Goal: Information Seeking & Learning: Learn about a topic

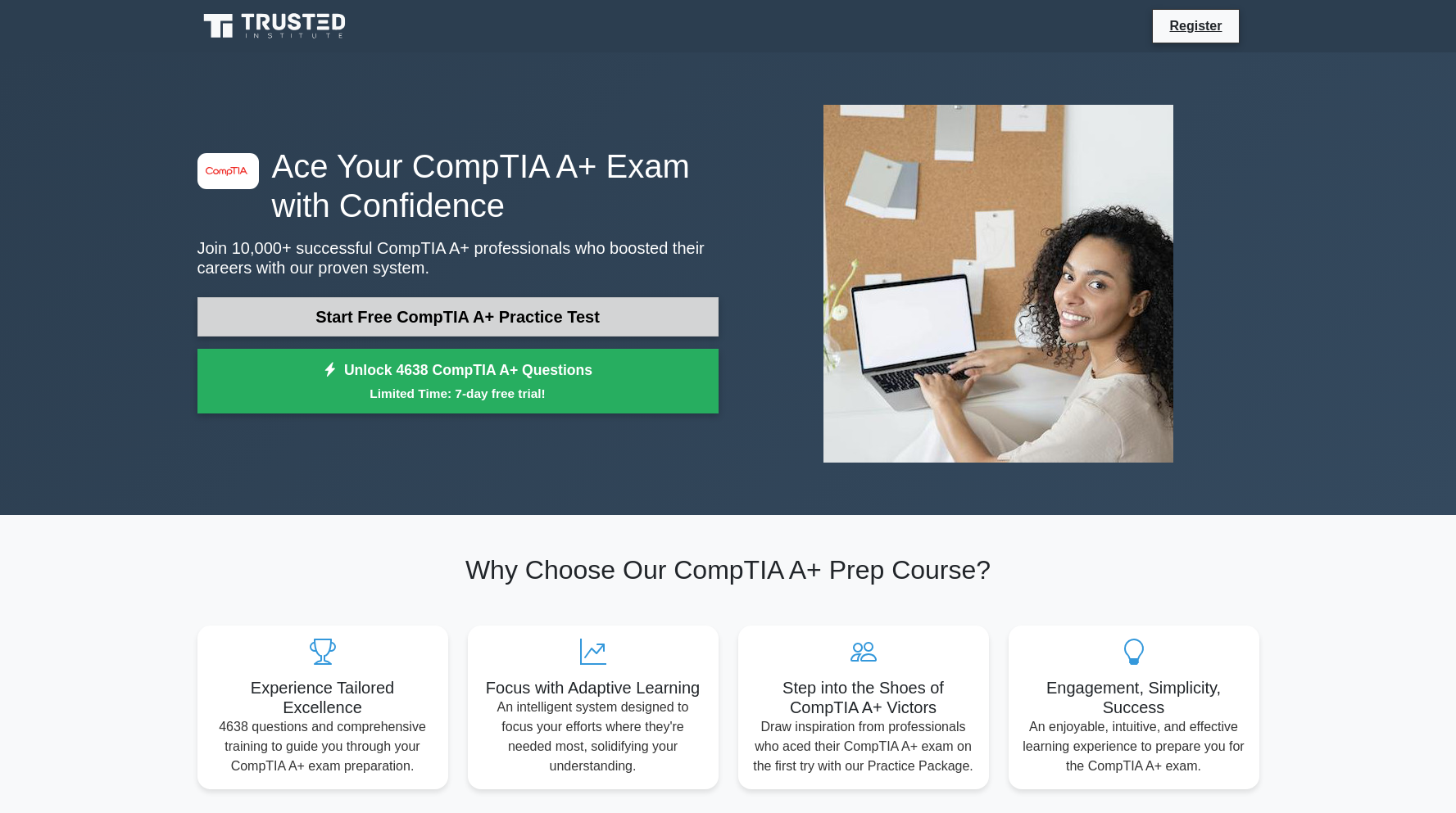
click at [485, 316] on link "Start Free CompTIA A+ Practice Test" at bounding box center [458, 317] width 521 height 39
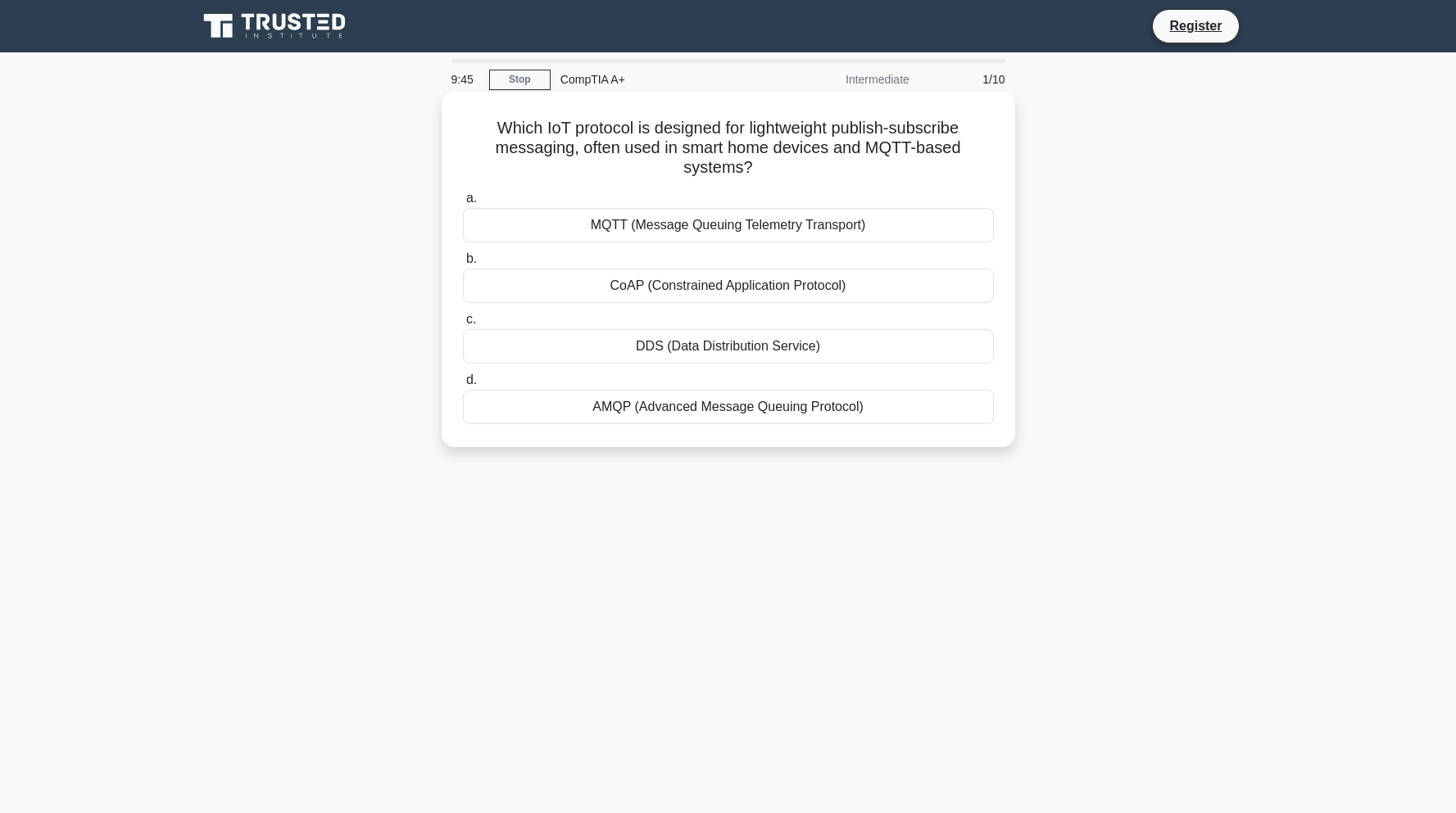
click at [616, 217] on div "MQTT (Message Queuing Telemetry Transport)" at bounding box center [728, 225] width 531 height 34
click at [463, 204] on input "a. MQTT (Message Queuing Telemetry Transport)" at bounding box center [463, 198] width 0 height 11
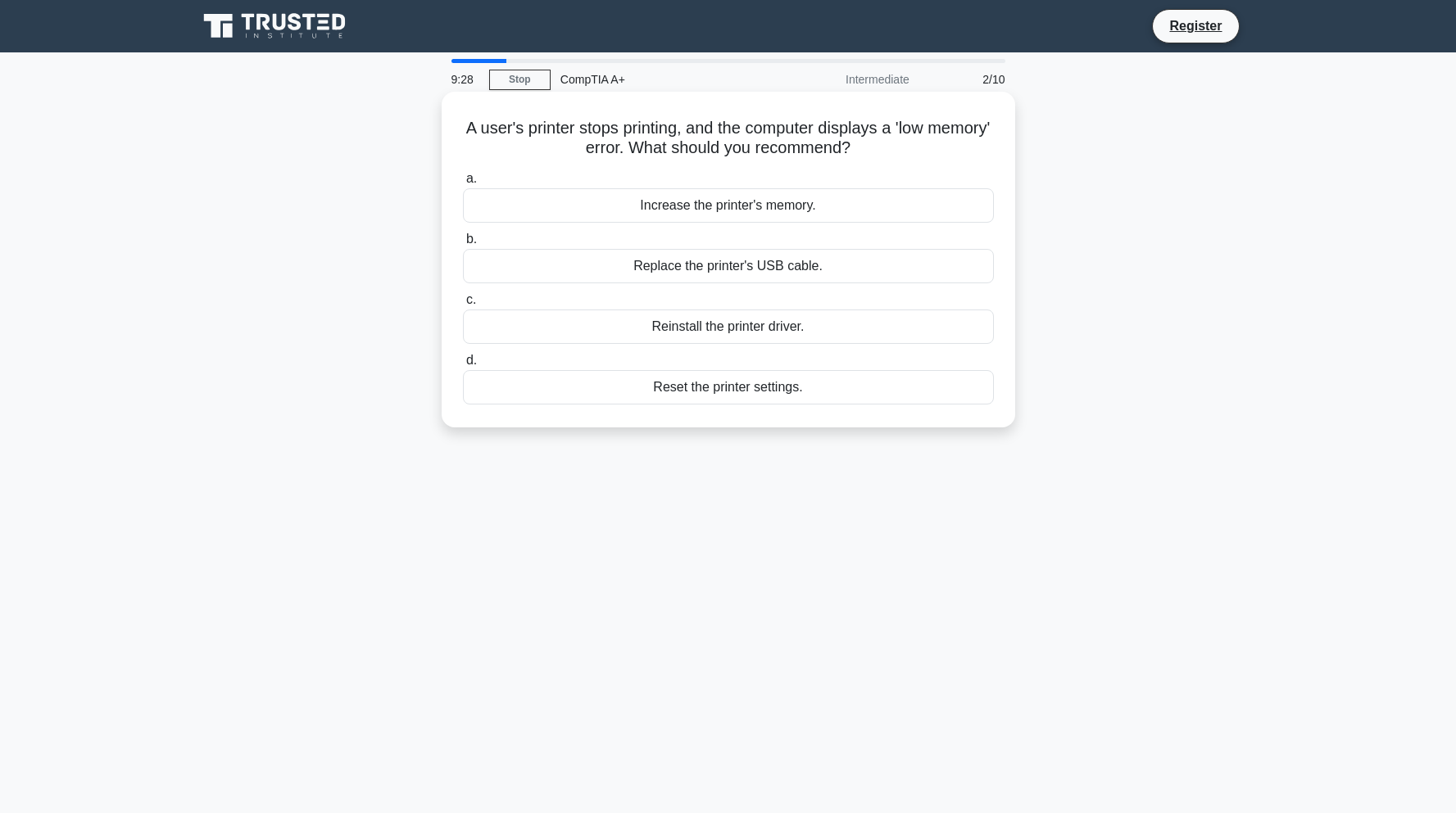
click at [687, 390] on div "Reset the printer settings." at bounding box center [728, 387] width 531 height 34
click at [463, 367] on input "d. Reset the printer settings." at bounding box center [463, 361] width 0 height 11
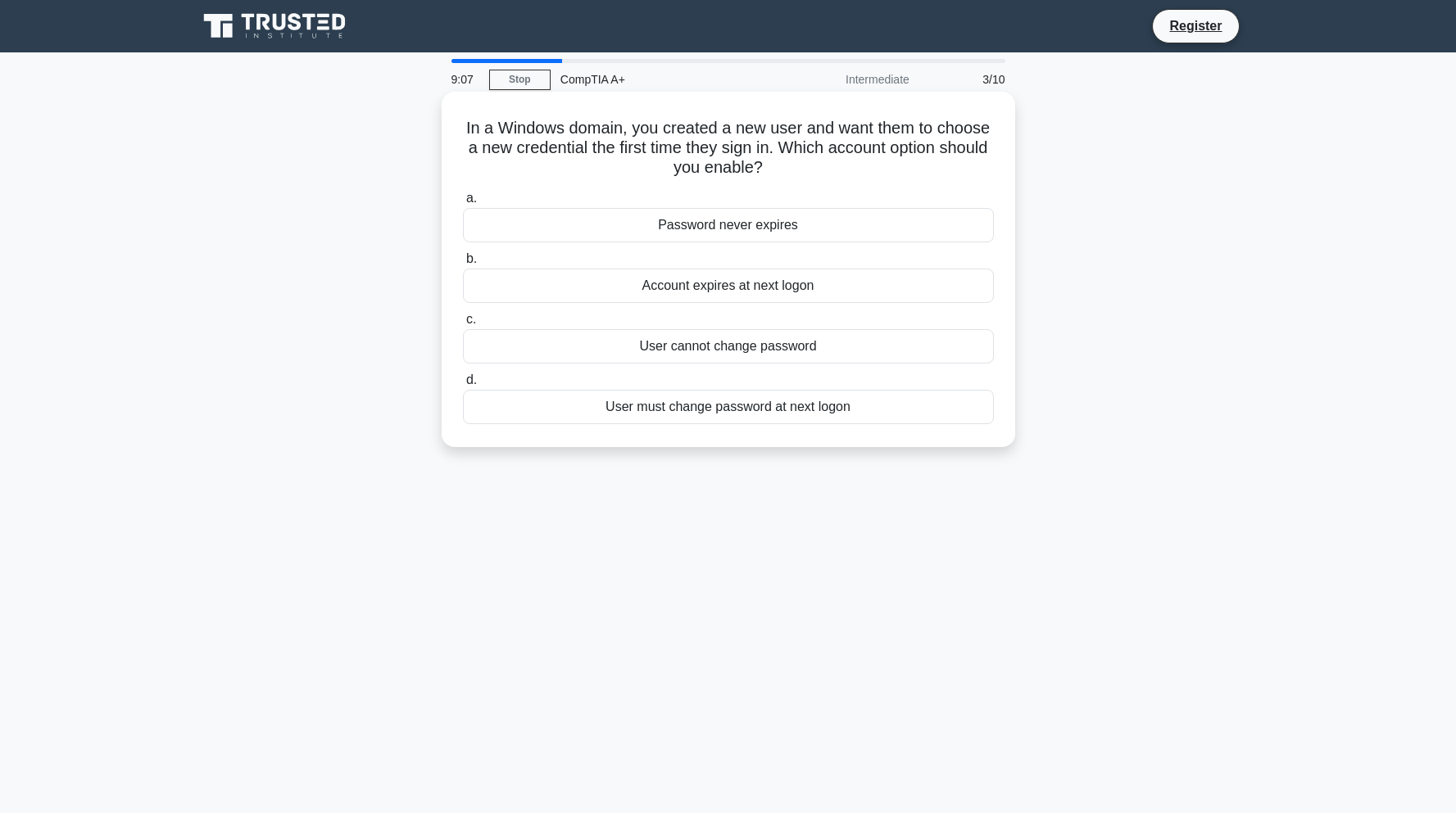
click at [685, 410] on div "User must change password at next logon" at bounding box center [728, 406] width 531 height 34
click at [463, 386] on input "d. User must change password at next logon" at bounding box center [463, 380] width 0 height 11
click at [718, 414] on div "Elimination of hardware and maintenance costs" at bounding box center [728, 406] width 531 height 34
click at [463, 386] on input "d. Elimination of hardware and maintenance costs" at bounding box center [463, 380] width 0 height 11
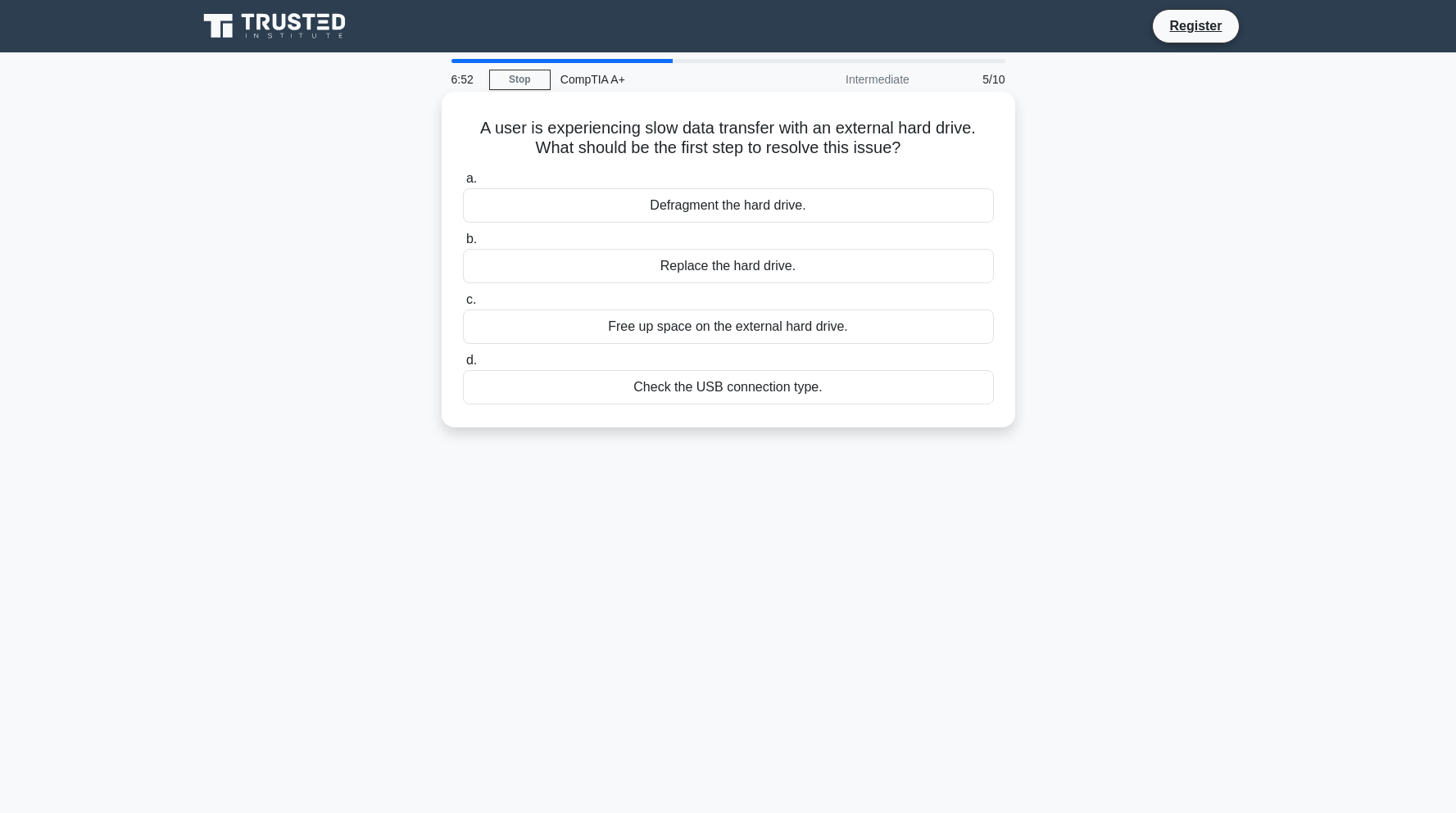
click at [714, 208] on div "Defragment the hard drive." at bounding box center [728, 206] width 531 height 34
click at [463, 185] on input "a. Defragment the hard drive." at bounding box center [463, 179] width 0 height 11
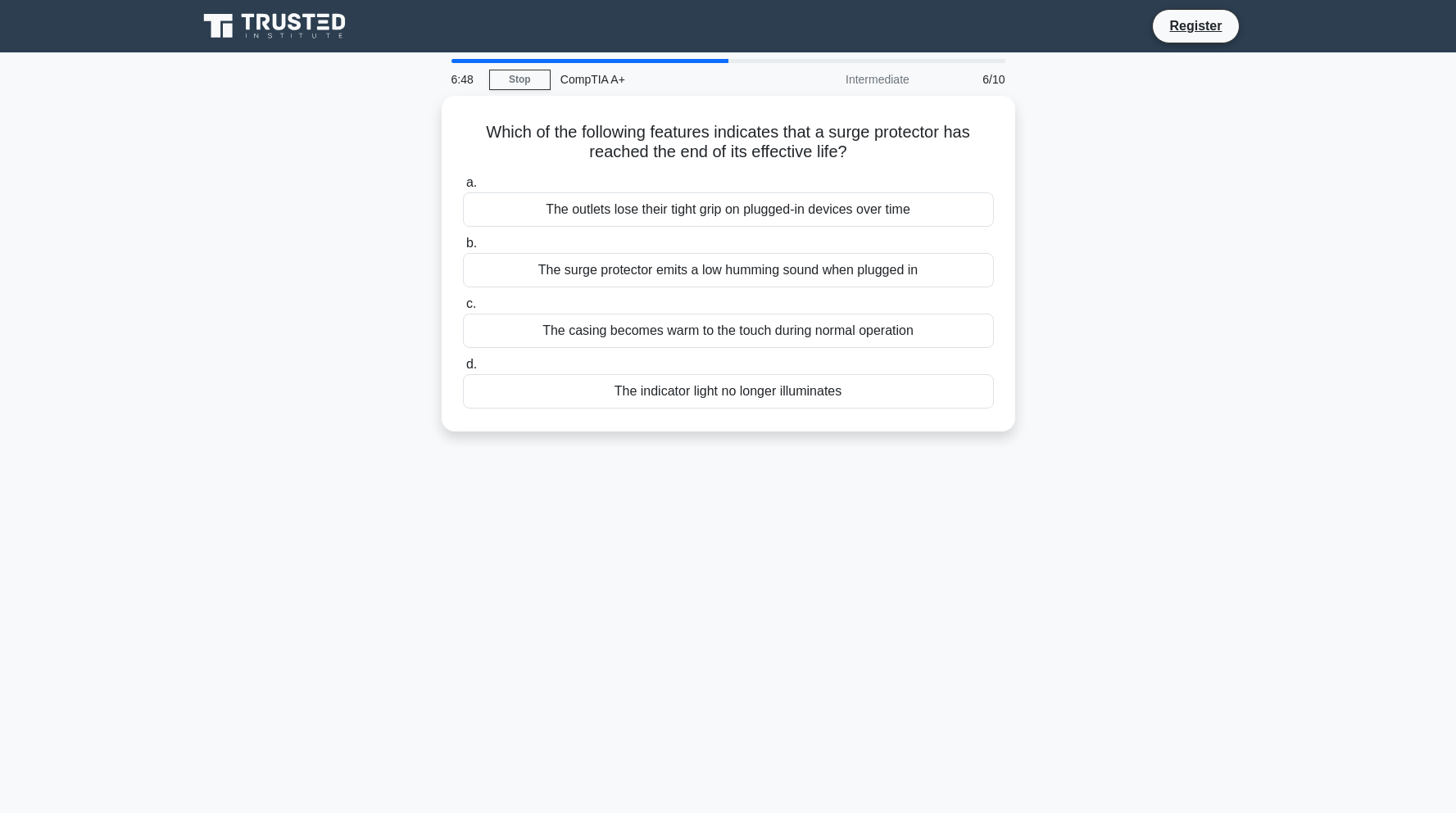
click at [714, 208] on div "The outlets lose their tight grip on plugged-in devices over time" at bounding box center [728, 209] width 531 height 34
click at [463, 189] on input "a. The outlets lose their tight grip on plugged-in devices over time" at bounding box center [463, 183] width 0 height 11
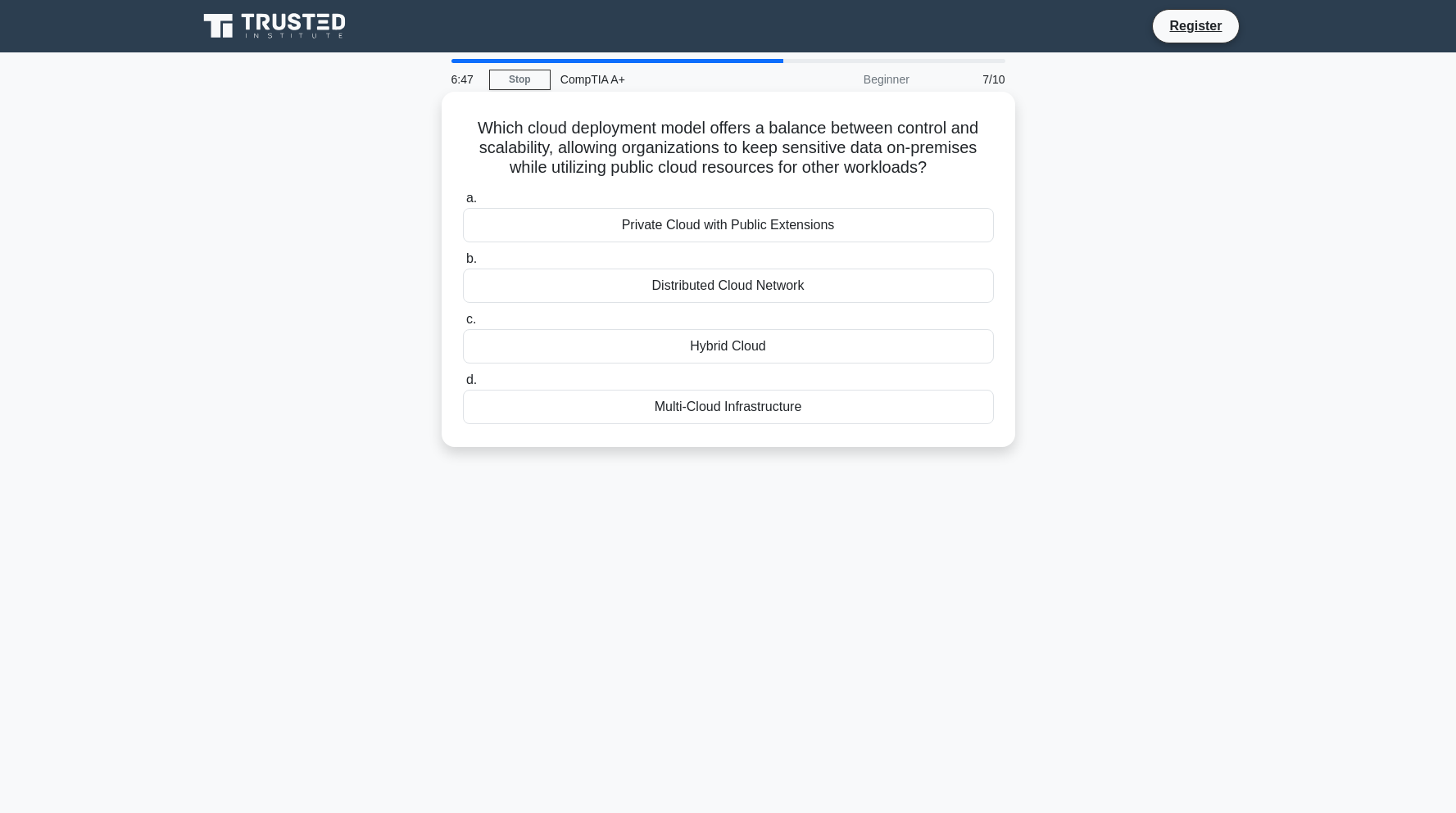
click at [719, 360] on div "Hybrid Cloud" at bounding box center [728, 346] width 531 height 34
click at [463, 325] on input "c. Hybrid Cloud" at bounding box center [463, 320] width 0 height 11
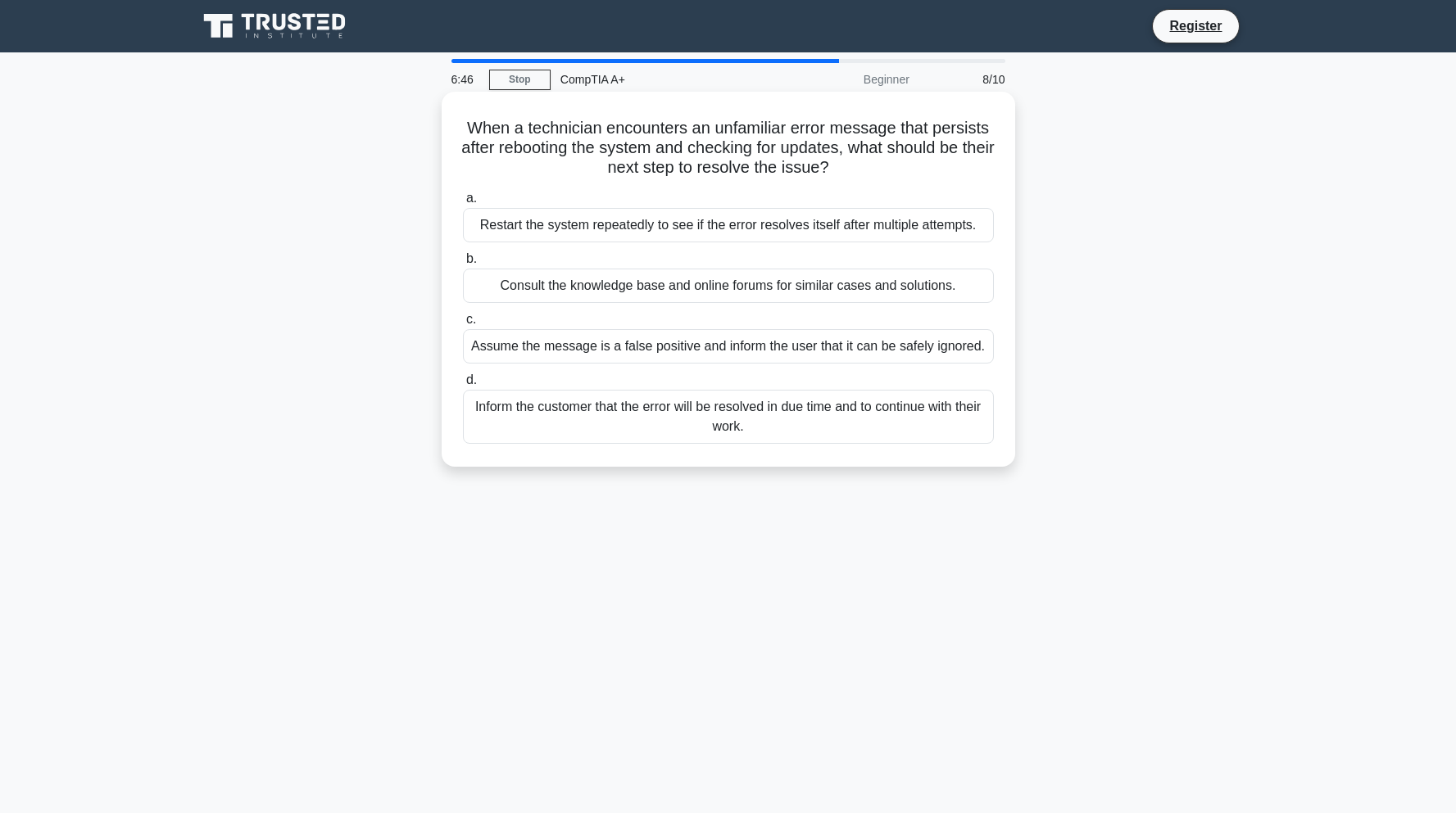
click at [715, 285] on div "Consult the knowledge base and online forums for similar cases and solutions." at bounding box center [728, 286] width 531 height 34
click at [463, 264] on input "b. Consult the knowledge base and online forums for similar cases and solutions." at bounding box center [463, 259] width 0 height 11
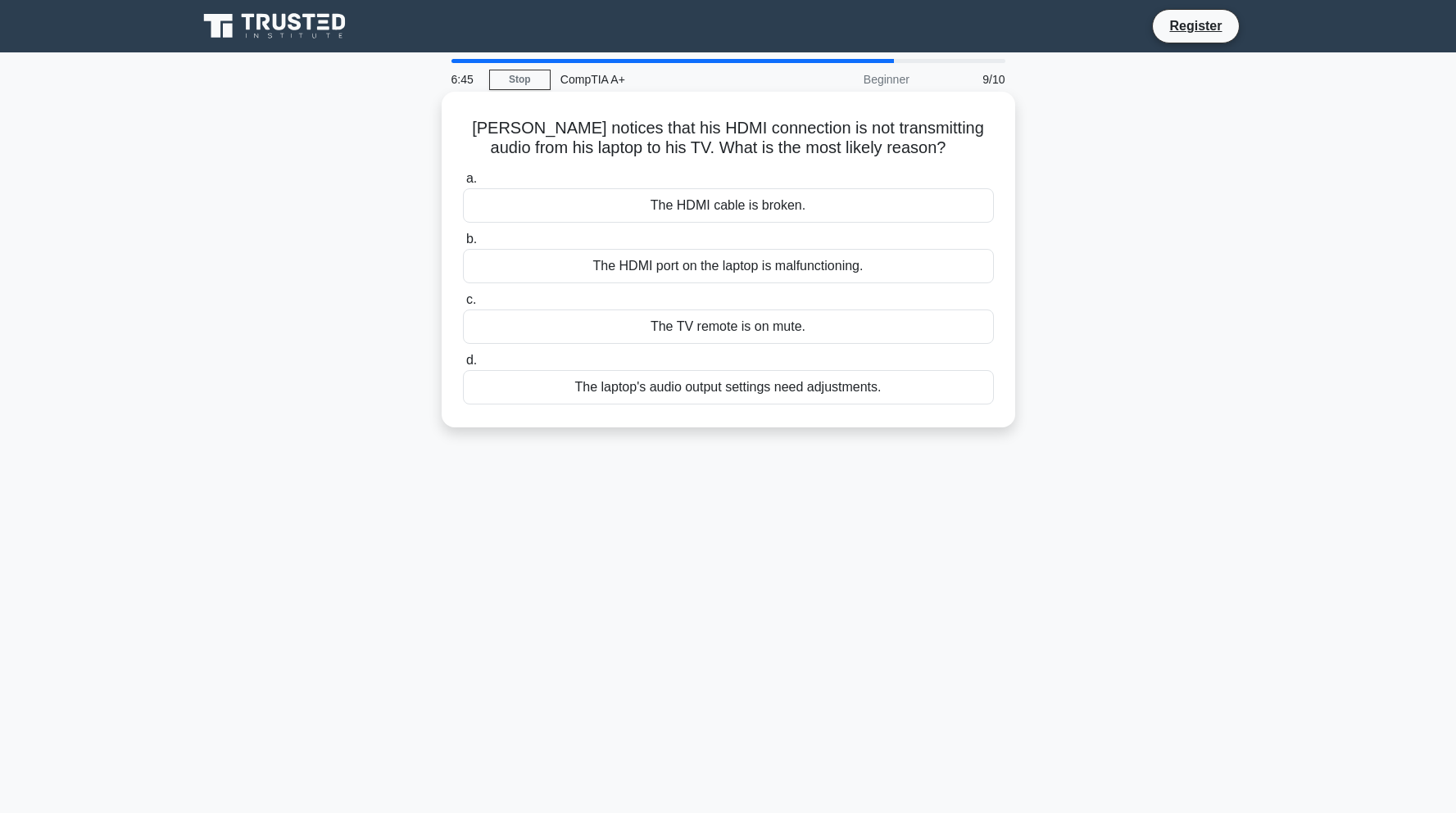
click at [629, 400] on div "The laptop's audio output settings need adjustments." at bounding box center [728, 387] width 531 height 34
click at [463, 367] on input "d. The laptop's audio output settings need adjustments." at bounding box center [463, 361] width 0 height 11
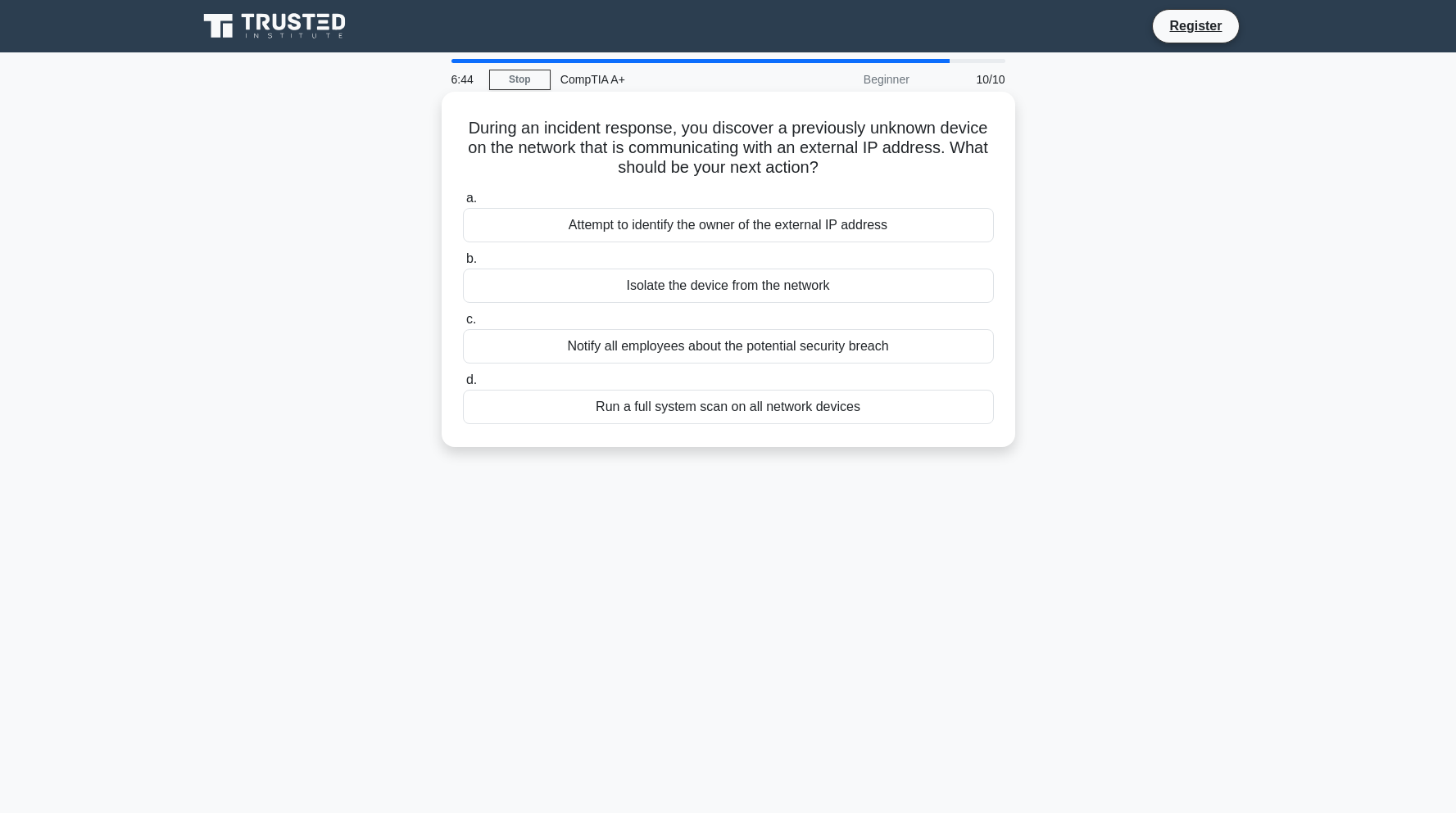
click at [642, 235] on div "Attempt to identify the owner of the external IP address" at bounding box center [728, 225] width 531 height 34
click at [463, 204] on input "a. Attempt to identify the owner of the external IP address" at bounding box center [463, 198] width 0 height 11
